Goal: Task Accomplishment & Management: Complete application form

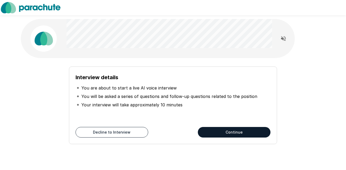
click at [231, 129] on button "Continue" at bounding box center [234, 132] width 73 height 11
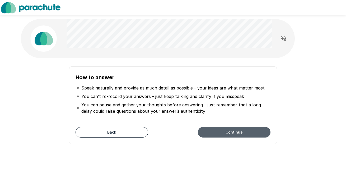
click at [231, 129] on button "Continue" at bounding box center [234, 132] width 73 height 11
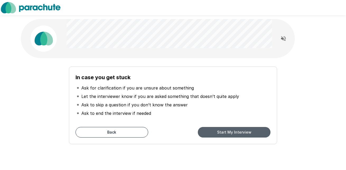
click at [231, 129] on button "Start My Interview" at bounding box center [234, 132] width 73 height 11
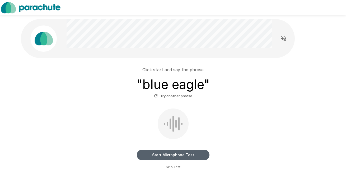
click at [176, 151] on button "Start Microphone Test" at bounding box center [173, 155] width 73 height 11
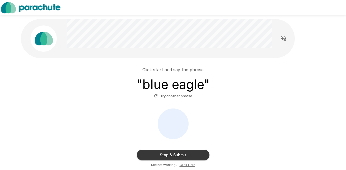
click at [176, 151] on button "Stop & Submit" at bounding box center [173, 155] width 73 height 11
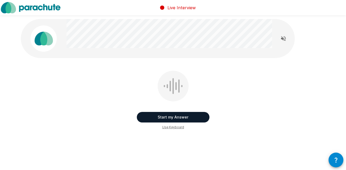
click at [173, 115] on button "Start my Answer" at bounding box center [173, 117] width 73 height 11
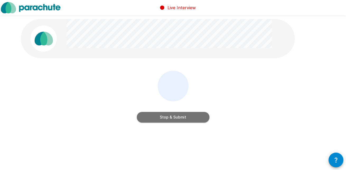
click at [173, 115] on button "Stop & Submit" at bounding box center [173, 117] width 73 height 11
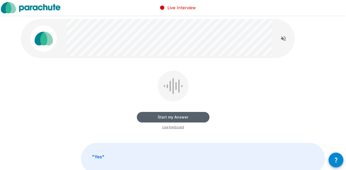
click at [183, 116] on button "Start my Answer" at bounding box center [173, 117] width 73 height 11
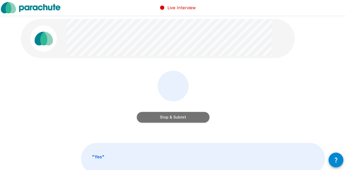
click at [183, 116] on button "Stop & Submit" at bounding box center [173, 117] width 73 height 11
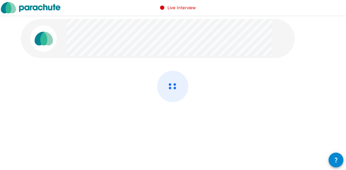
scroll to position [2, 0]
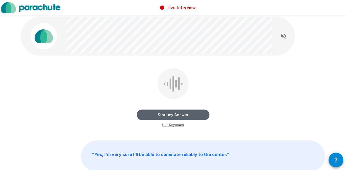
click at [186, 112] on button "Start my Answer" at bounding box center [173, 115] width 73 height 11
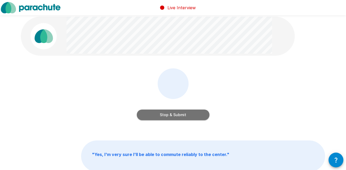
click at [186, 112] on button "Stop & Submit" at bounding box center [173, 115] width 73 height 11
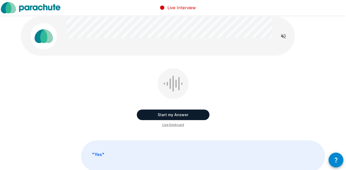
click at [176, 116] on button "Start my Answer" at bounding box center [173, 115] width 73 height 11
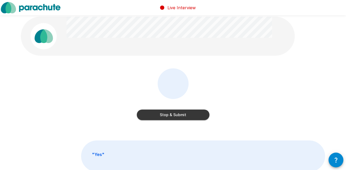
click at [176, 116] on button "Stop & Submit" at bounding box center [173, 115] width 73 height 11
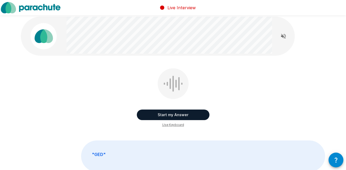
click at [176, 116] on button "Start my Answer" at bounding box center [173, 115] width 73 height 11
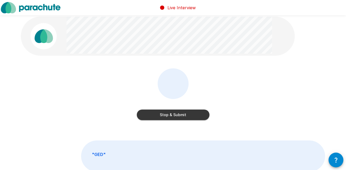
click at [176, 116] on button "Stop & Submit" at bounding box center [173, 115] width 73 height 11
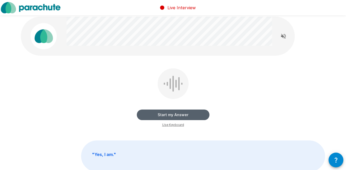
click at [176, 116] on button "Start my Answer" at bounding box center [173, 115] width 73 height 11
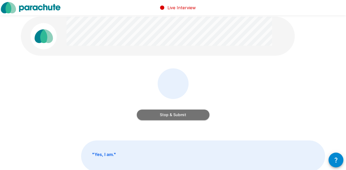
click at [176, 116] on button "Stop & Submit" at bounding box center [173, 115] width 73 height 11
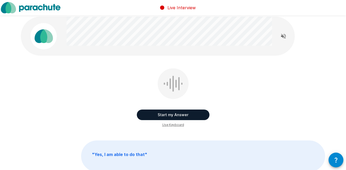
click at [176, 116] on button "Start my Answer" at bounding box center [173, 115] width 73 height 11
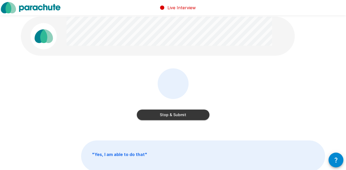
click at [176, 116] on button "Stop & Submit" at bounding box center [173, 115] width 73 height 11
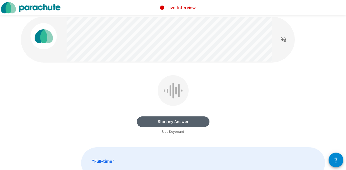
click at [175, 123] on button "Start my Answer" at bounding box center [173, 122] width 73 height 11
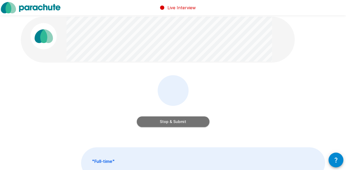
click at [175, 123] on button "Stop & Submit" at bounding box center [173, 122] width 73 height 11
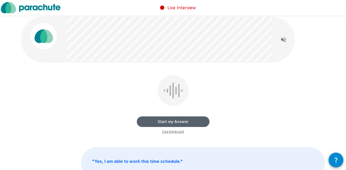
click at [193, 117] on button "Start my Answer" at bounding box center [173, 122] width 73 height 11
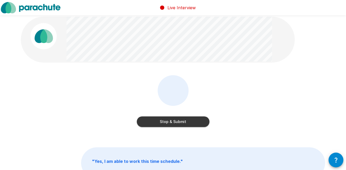
click at [193, 117] on button "Stop & Submit" at bounding box center [173, 122] width 73 height 11
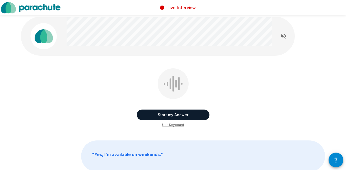
click at [193, 117] on button "Start my Answer" at bounding box center [173, 115] width 73 height 11
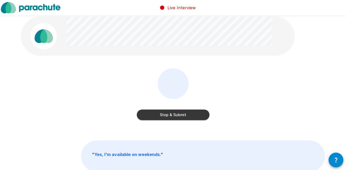
click at [193, 117] on button "Stop & Submit" at bounding box center [173, 115] width 73 height 11
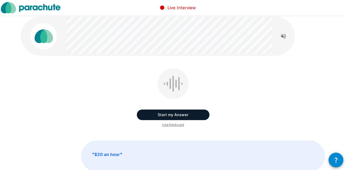
click at [190, 112] on button "Start my Answer" at bounding box center [173, 115] width 73 height 11
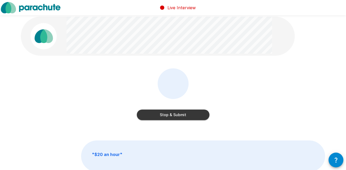
click at [190, 112] on button "Stop & Submit" at bounding box center [173, 115] width 73 height 11
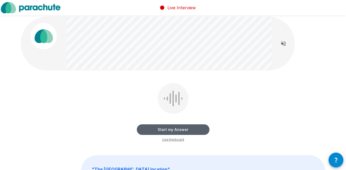
click at [189, 127] on button "Start my Answer" at bounding box center [173, 130] width 73 height 11
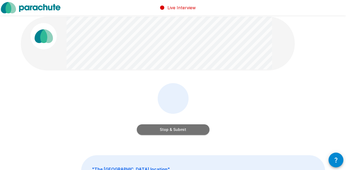
click at [189, 127] on button "Stop & Submit" at bounding box center [173, 130] width 73 height 11
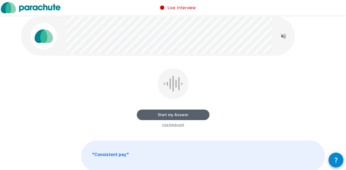
click at [181, 113] on button "Start my Answer" at bounding box center [173, 115] width 73 height 11
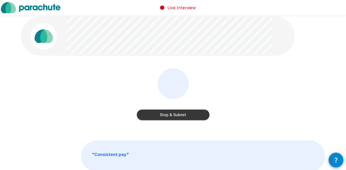
click at [181, 113] on button "Stop & Submit" at bounding box center [173, 115] width 73 height 11
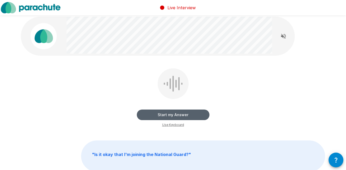
click at [192, 111] on button "Start my Answer" at bounding box center [173, 115] width 73 height 11
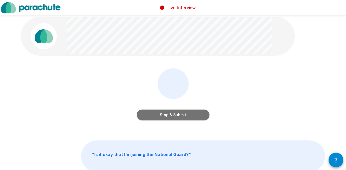
click at [192, 111] on button "Stop & Submit" at bounding box center [173, 115] width 73 height 11
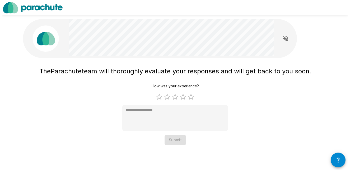
scroll to position [0, 0]
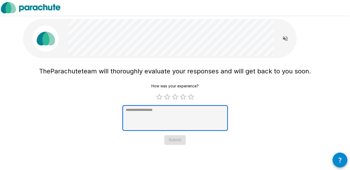
click at [194, 118] on textarea at bounding box center [175, 118] width 106 height 26
type textarea "*"
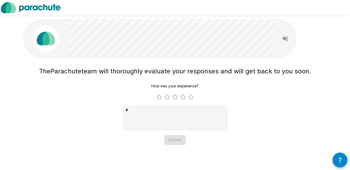
click at [178, 141] on div "How was your experience? 1 Star 2 Stars 3 Stars 4 Stars 5 Stars Empty * * Submit" at bounding box center [175, 113] width 106 height 64
click at [191, 98] on label "5 Stars" at bounding box center [191, 97] width 8 height 8
type textarea "*"
click at [178, 142] on button "Submit" at bounding box center [174, 140] width 21 height 10
